Goal: Complete application form

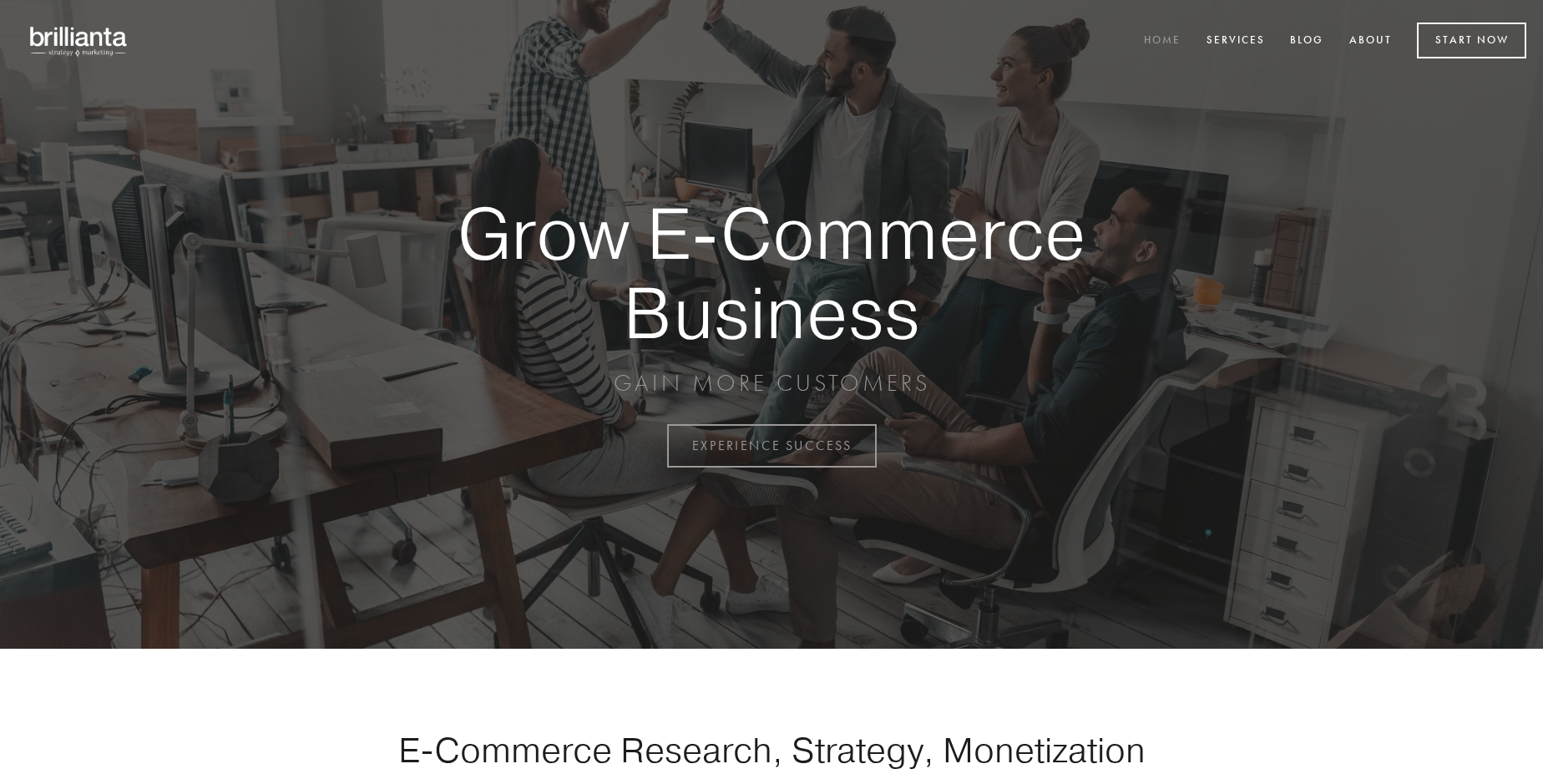
scroll to position [4377, 0]
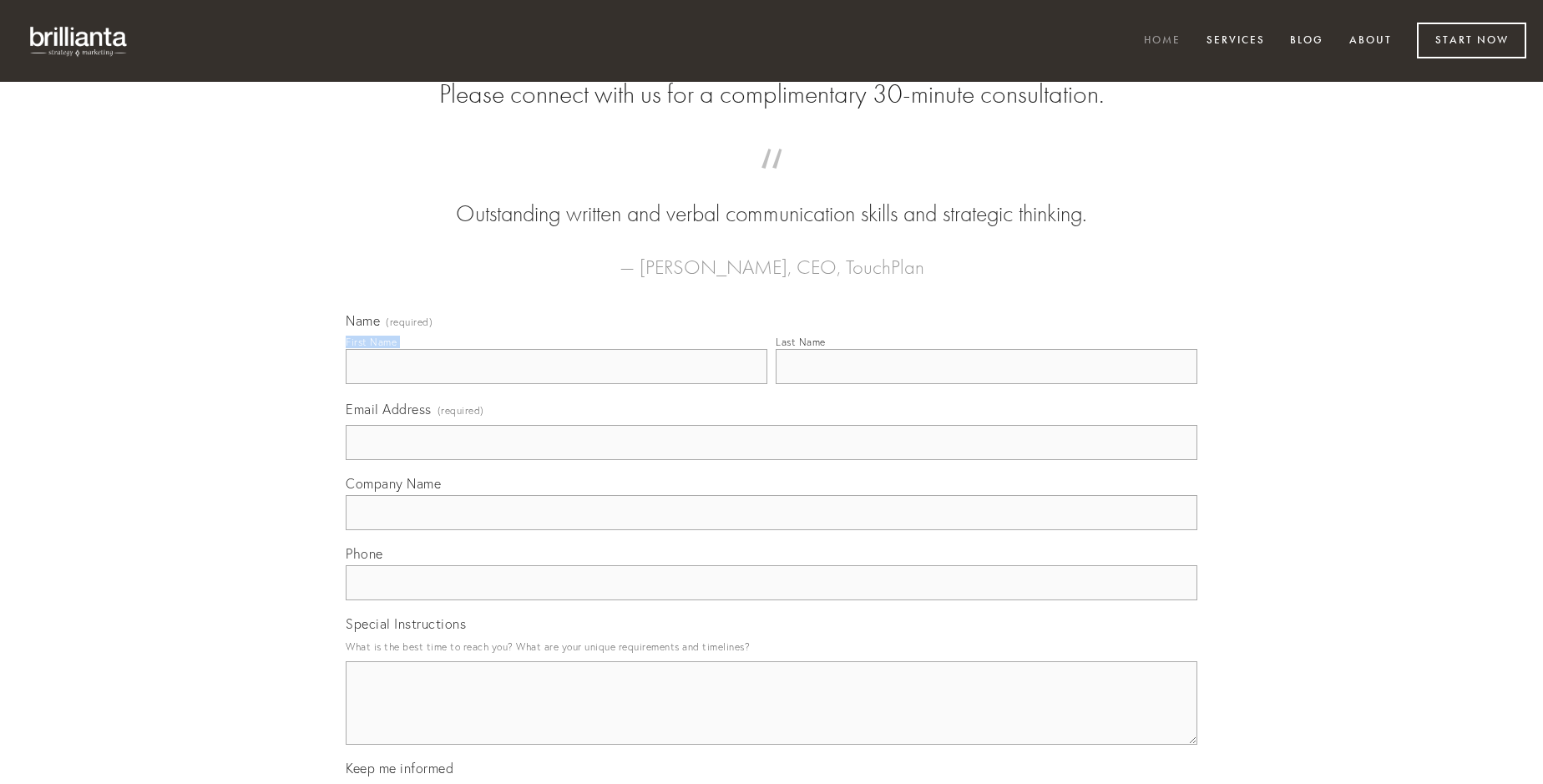
type input "[PERSON_NAME]"
click at [986, 384] on input "Last Name" at bounding box center [987, 367] width 422 height 35
type input "[PERSON_NAME]"
click at [772, 460] on input "Email Address (required)" at bounding box center [771, 442] width 852 height 35
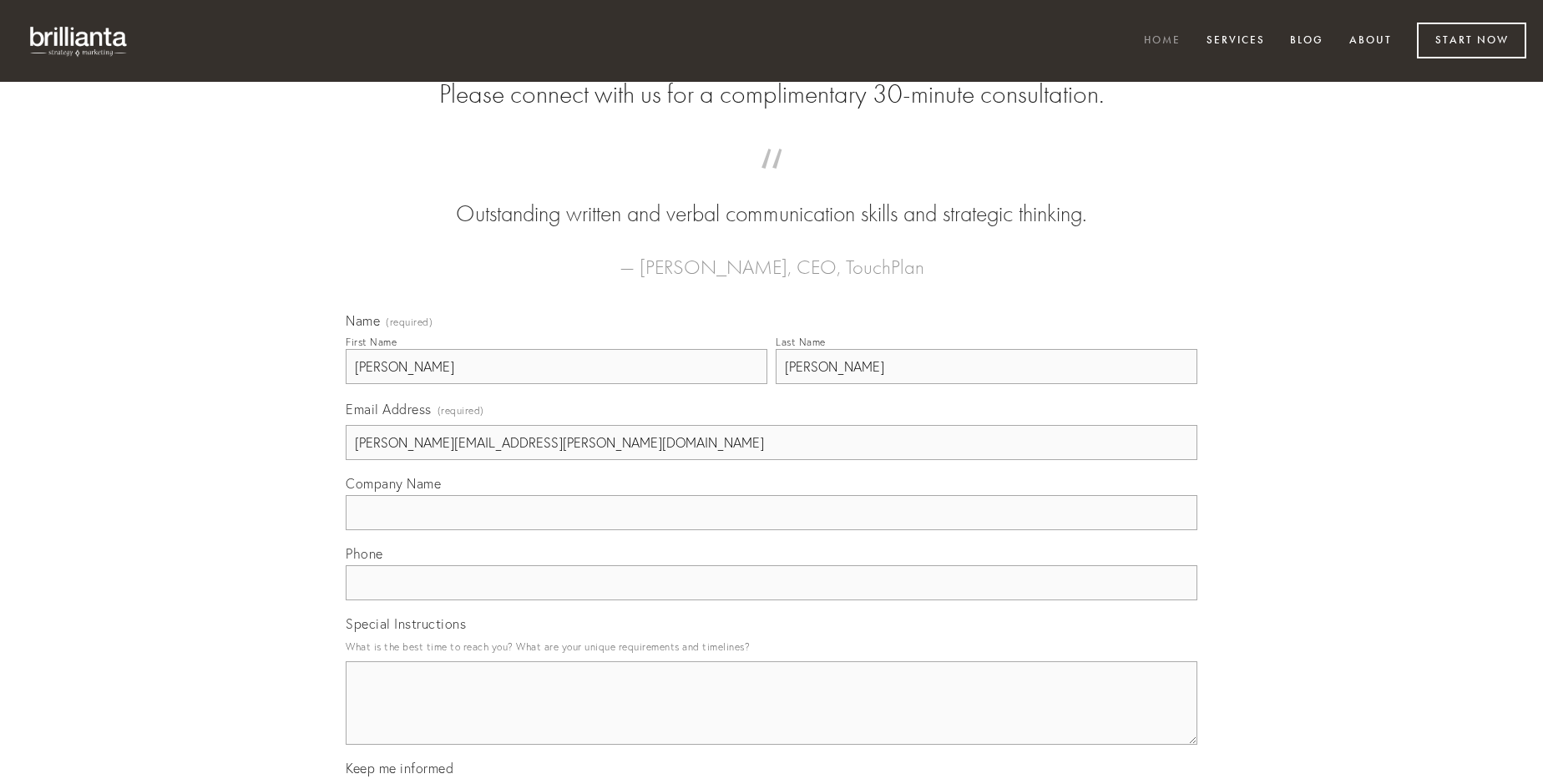
type input "[PERSON_NAME][EMAIL_ADDRESS][PERSON_NAME][DOMAIN_NAME]"
click at [772, 530] on input "Company Name" at bounding box center [771, 513] width 852 height 35
type input "[PERSON_NAME]"
click at [772, 601] on input "text" at bounding box center [771, 583] width 852 height 35
click at [772, 718] on textarea "Special Instructions" at bounding box center [771, 703] width 852 height 83
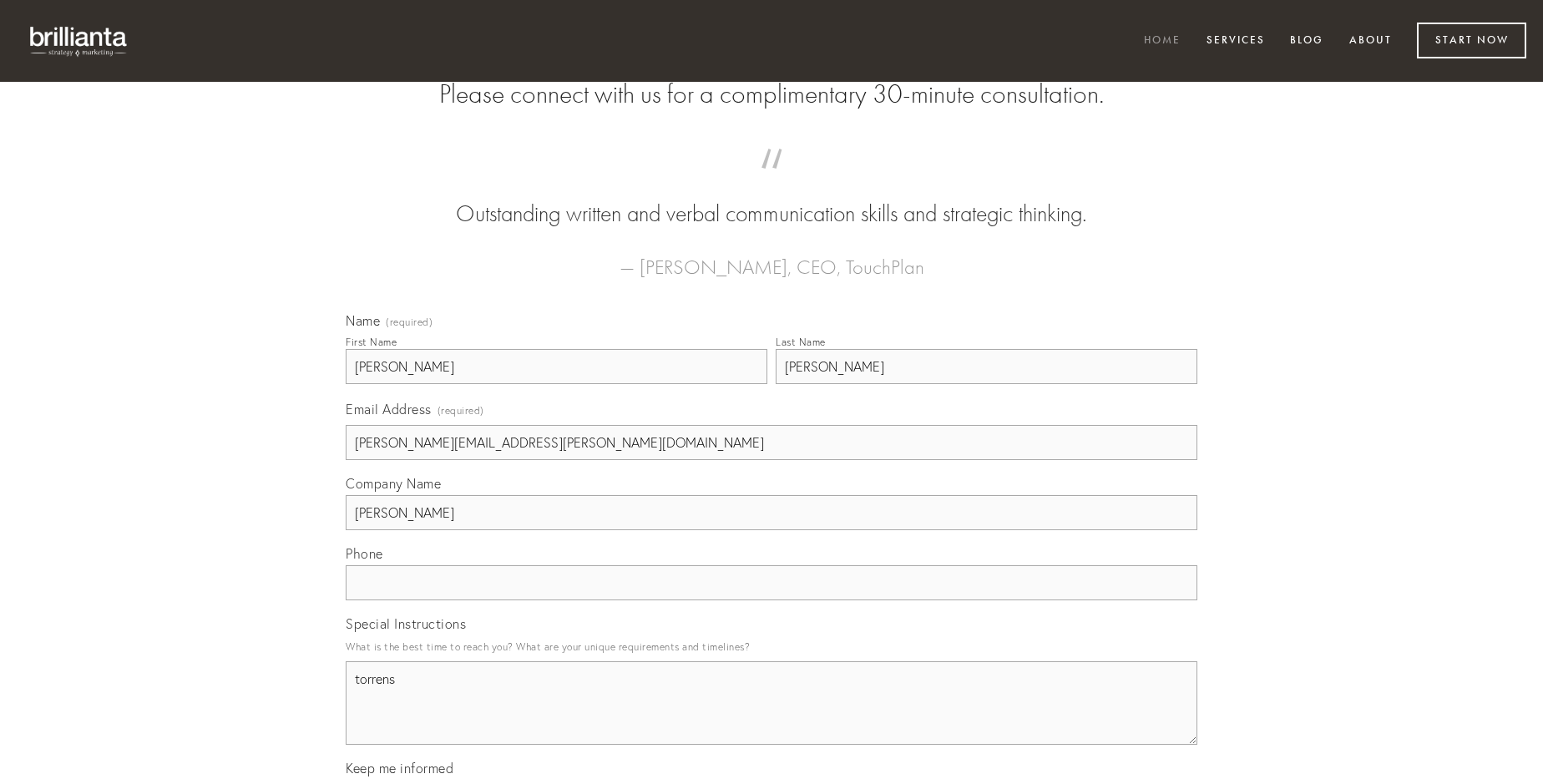
type textarea "torrens"
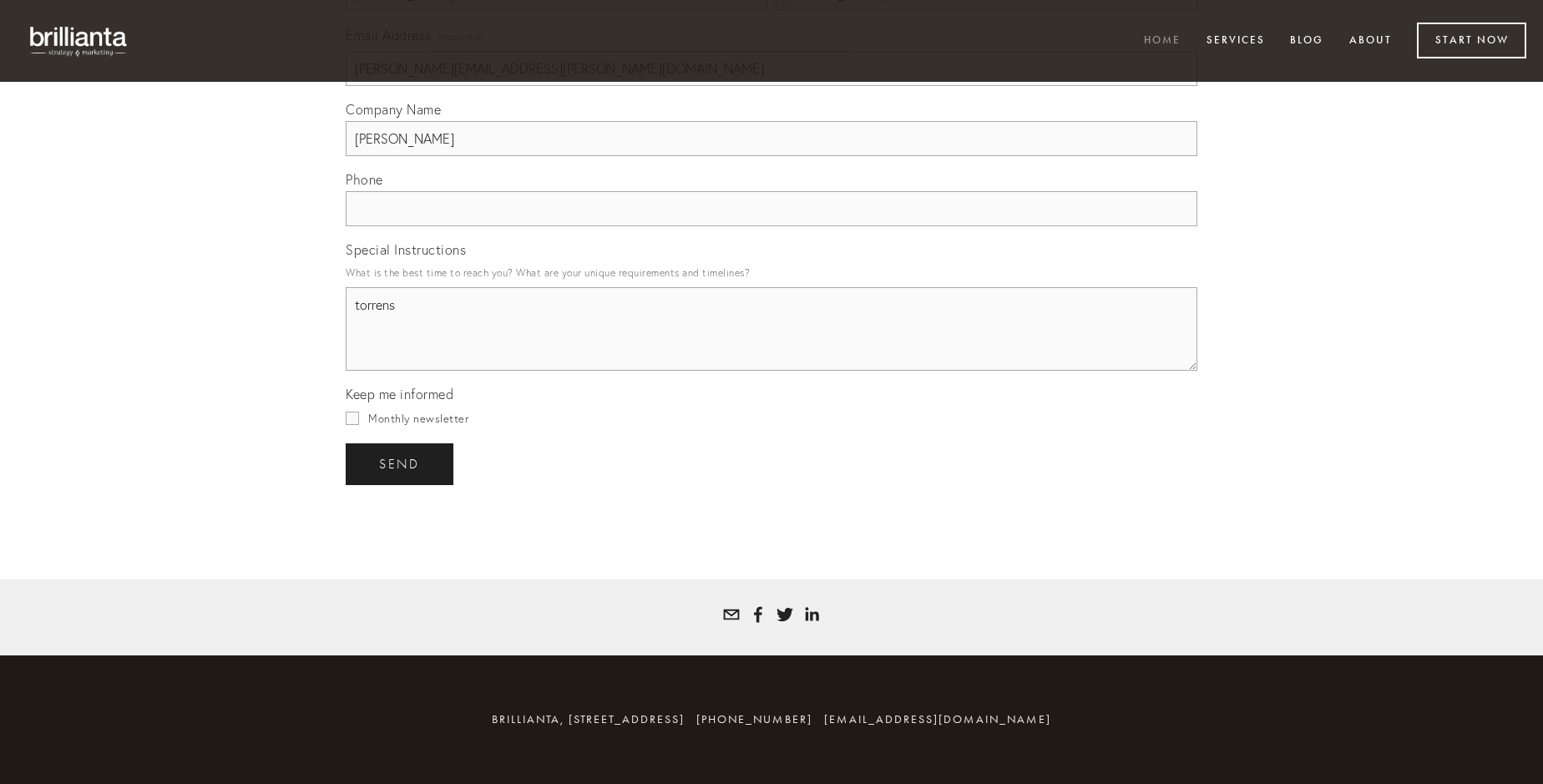
click at [401, 464] on span "send" at bounding box center [400, 464] width 41 height 15
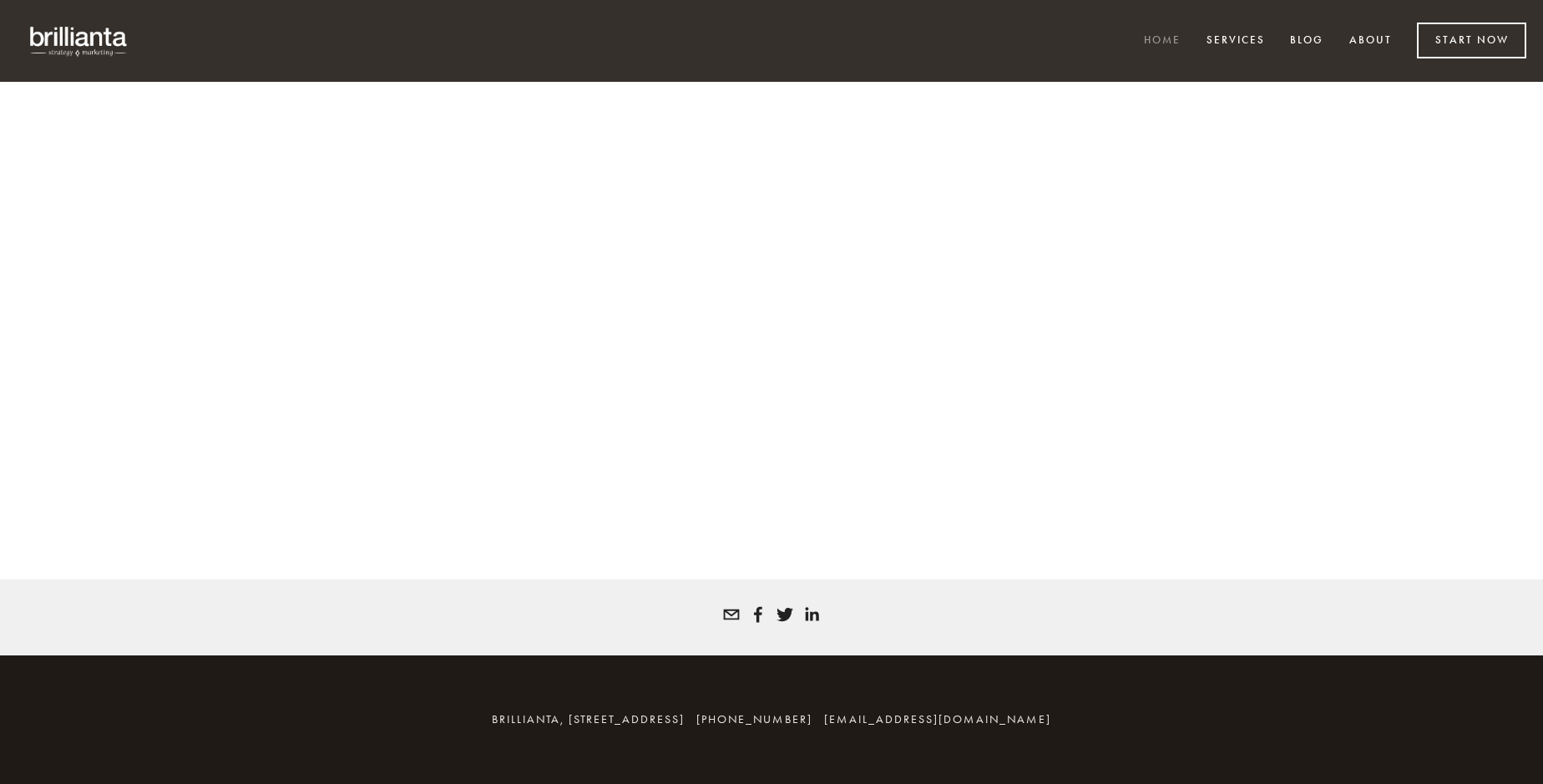
scroll to position [4355, 0]
